Goal: Transaction & Acquisition: Purchase product/service

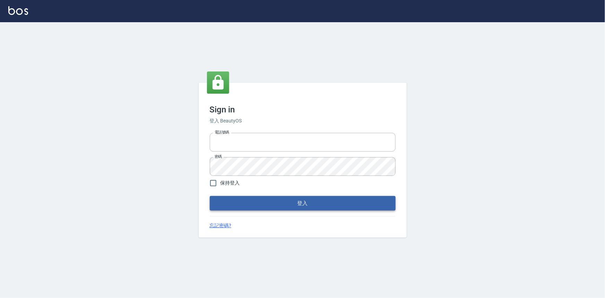
type input "0922670776"
click at [296, 202] on button "登入" at bounding box center [303, 203] width 186 height 15
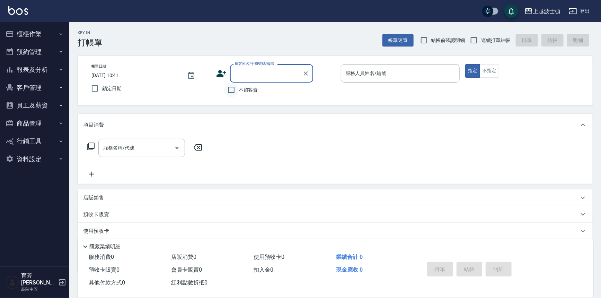
click at [236, 87] on input "不留客資" at bounding box center [231, 90] width 15 height 15
checkbox input "true"
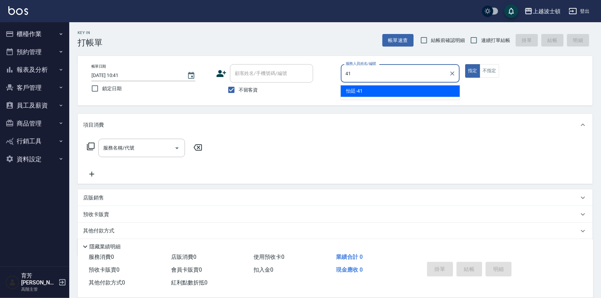
type input "怡廷-41"
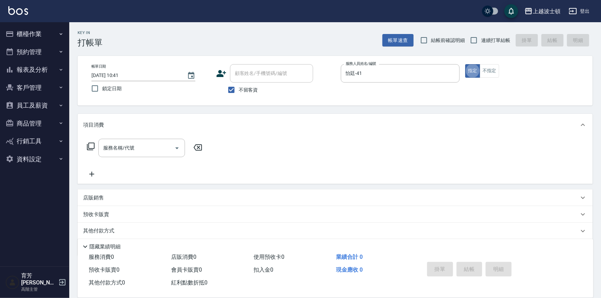
type button "true"
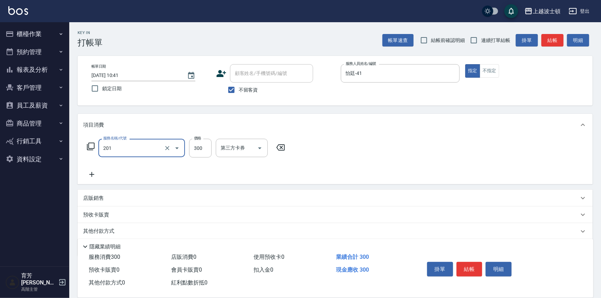
type input "洗髮(201)"
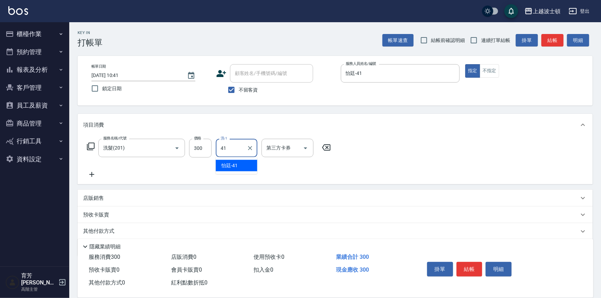
type input "怡廷-41"
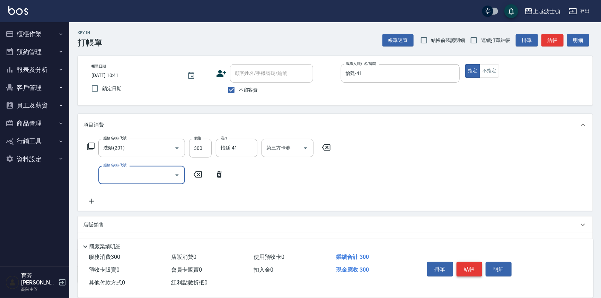
click at [462, 266] on button "結帳" at bounding box center [470, 269] width 26 height 15
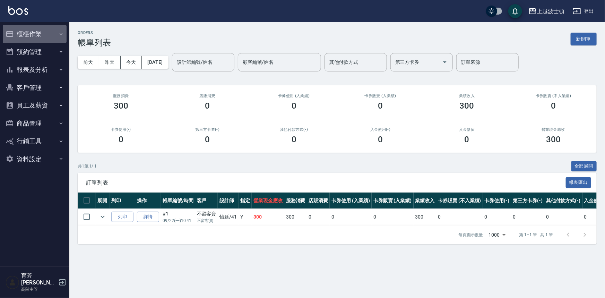
click at [41, 32] on button "櫃檯作業" at bounding box center [35, 34] width 64 height 18
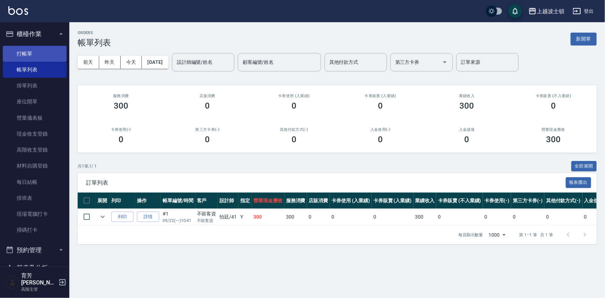
click at [48, 52] on link "打帳單" at bounding box center [35, 54] width 64 height 16
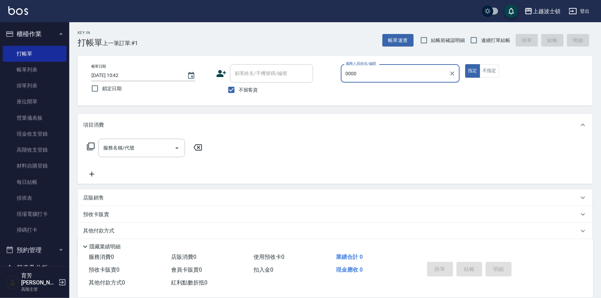
type input "0000"
drag, startPoint x: 112, startPoint y: 64, endPoint x: 107, endPoint y: 120, distance: 55.7
click at [104, 107] on div "Key In 打帳單 上一筆訂單:#1 帳單速查 結帳前確認明細 連續打單結帳 掛單 結帳 明細 帳單日期 2025/09/22 10:42 鎖定日期 顧客姓…" at bounding box center [335, 171] width 532 height 299
drag, startPoint x: 98, startPoint y: 180, endPoint x: 101, endPoint y: 191, distance: 10.7
click at [101, 191] on div "項目消費 服務名稱/代號 服務名稱/代號 店販銷售 服務人員姓名/編號 服務人員姓名/編號 商品代號/名稱 商品代號/名稱 預收卡販賣 卡券名稱/代號 卡券名…" at bounding box center [336, 185] width 516 height 142
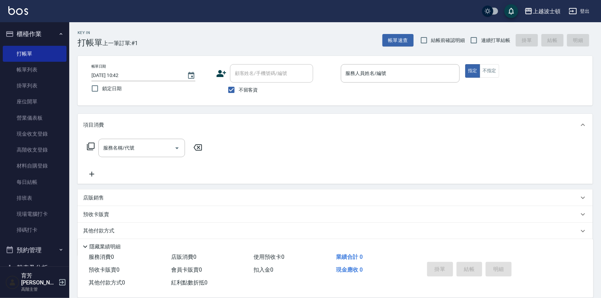
click at [239, 94] on label "不留客資" at bounding box center [241, 90] width 34 height 15
click at [239, 94] on input "不留客資" at bounding box center [231, 90] width 15 height 15
checkbox input "false"
click at [258, 76] on input "顧客姓名/手機號碼/編號" at bounding box center [266, 73] width 67 height 12
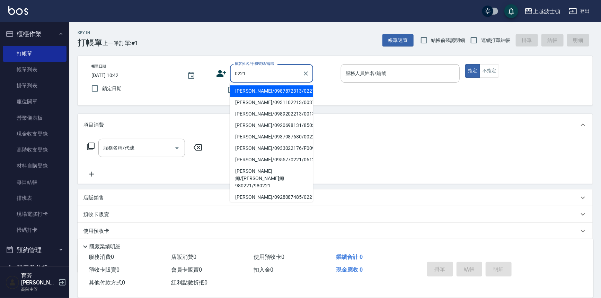
click at [243, 92] on li "林麗華/0987872313/0221" at bounding box center [271, 90] width 83 height 11
type input "林麗華/0987872313/0221"
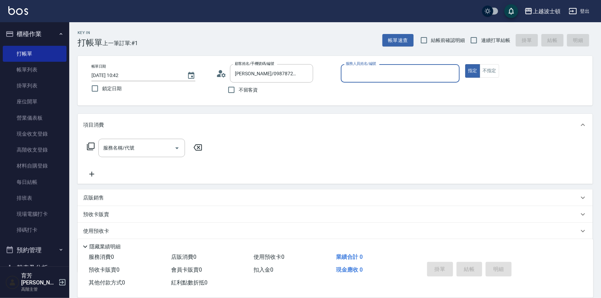
click at [355, 73] on input "服務人員姓名/編號" at bounding box center [400, 73] width 113 height 12
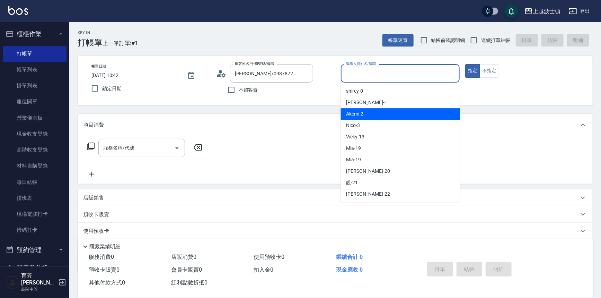
click at [368, 111] on div "Akemi -2" at bounding box center [400, 113] width 119 height 11
type input "Akemi-2"
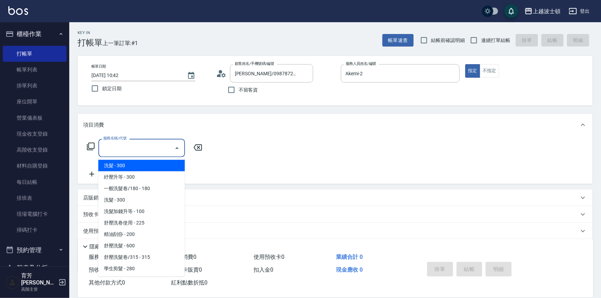
drag, startPoint x: 148, startPoint y: 146, endPoint x: 149, endPoint y: 152, distance: 5.9
click at [148, 146] on input "服務名稱/代號" at bounding box center [137, 148] width 70 height 12
click at [156, 167] on span "洗髮 - 300" at bounding box center [141, 165] width 87 height 11
type input "洗髮(201)"
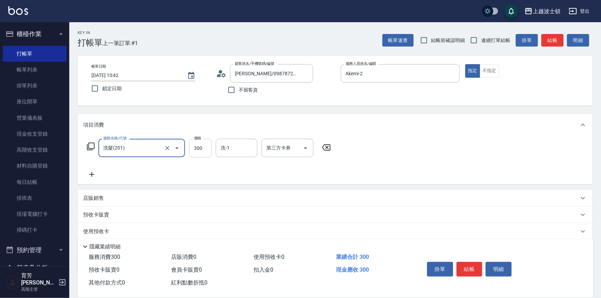
click at [202, 152] on input "300" at bounding box center [200, 148] width 23 height 19
type input "270"
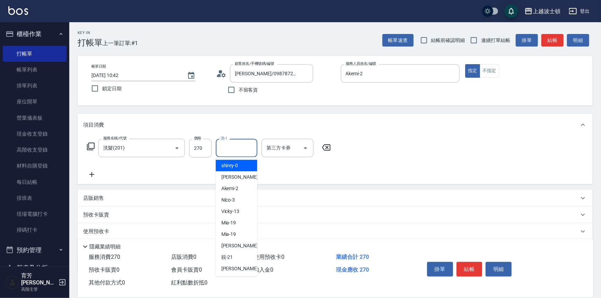
click at [235, 145] on input "洗-1" at bounding box center [236, 148] width 35 height 12
click at [234, 167] on span "Akemi -2" at bounding box center [230, 165] width 17 height 7
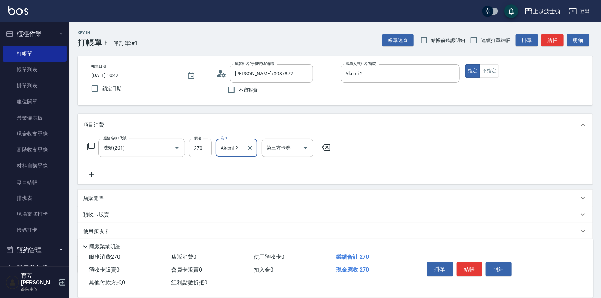
type input "Akemi-2"
click at [427, 139] on div "服務名稱/代號 洗髮(201) 服務名稱/代號 價格 270 價格 洗-1 Akemi-2 洗-1 第三方卡券 第三方卡券" at bounding box center [336, 160] width 516 height 48
click at [469, 264] on button "結帳" at bounding box center [470, 269] width 26 height 15
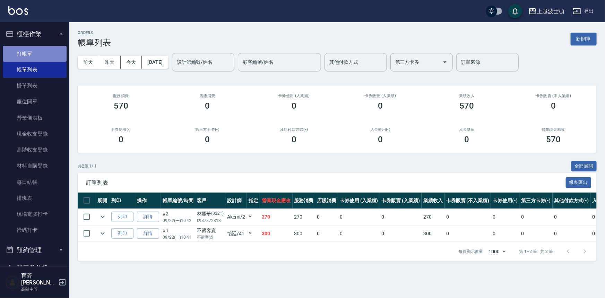
click at [43, 50] on link "打帳單" at bounding box center [35, 54] width 64 height 16
